Goal: Task Accomplishment & Management: Manage account settings

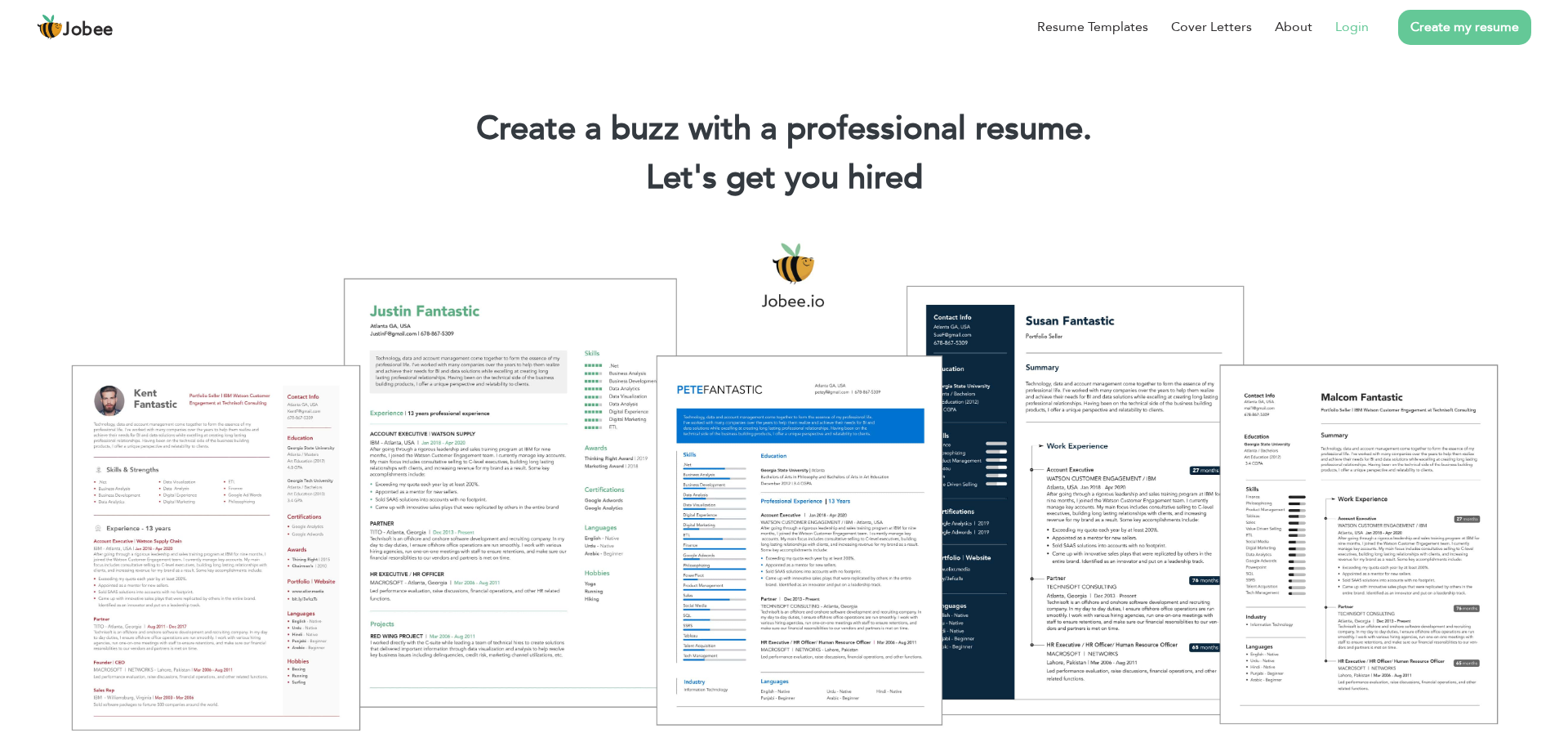
click at [1355, 29] on link "Login" at bounding box center [1353, 27] width 33 height 20
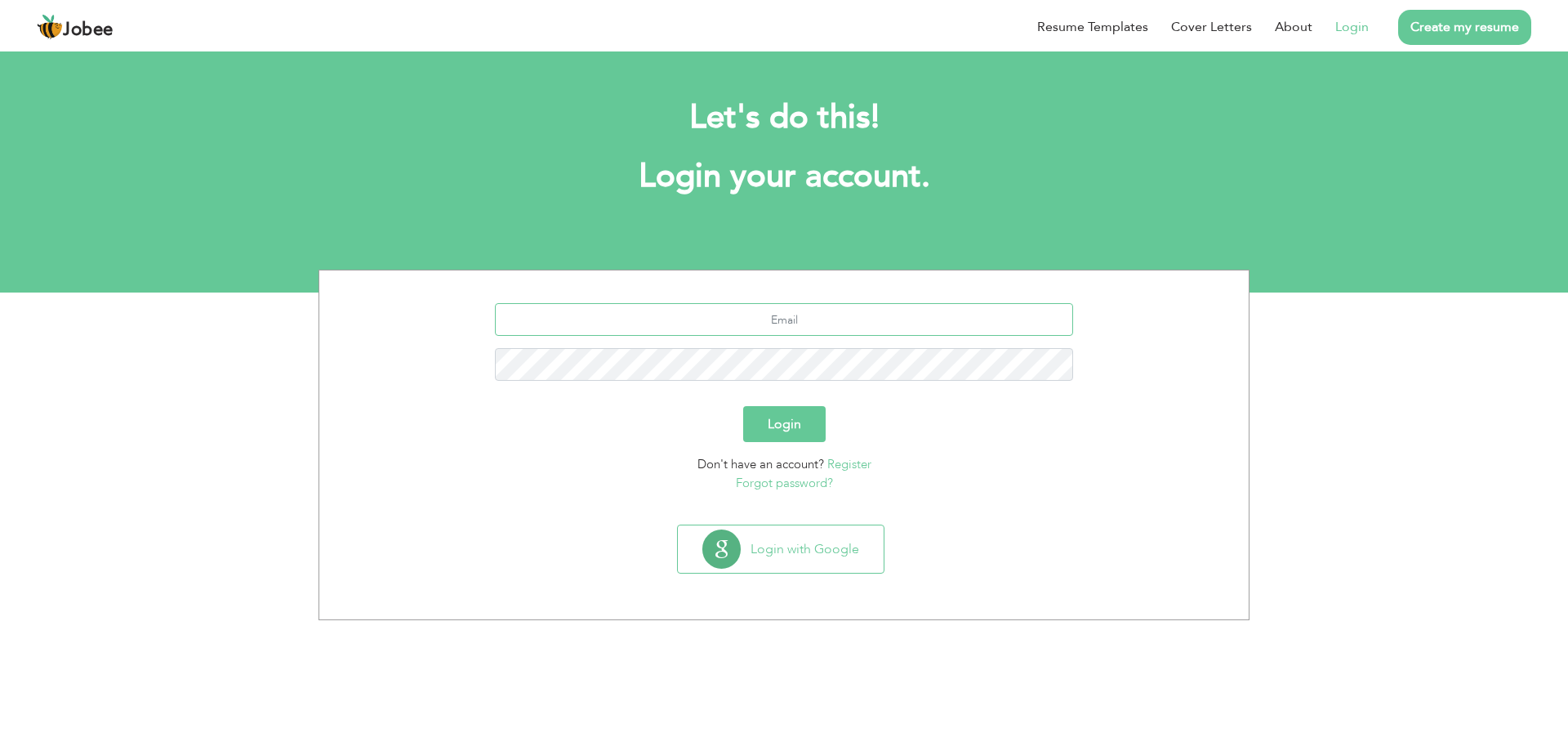
click at [870, 321] on input "text" at bounding box center [784, 319] width 579 height 32
type input "[EMAIL_ADDRESS][DOMAIN_NAME]"
drag, startPoint x: 782, startPoint y: 420, endPoint x: 802, endPoint y: 409, distance: 22.8
click at [783, 420] on button "Login" at bounding box center [785, 424] width 83 height 36
